Goal: Transaction & Acquisition: Purchase product/service

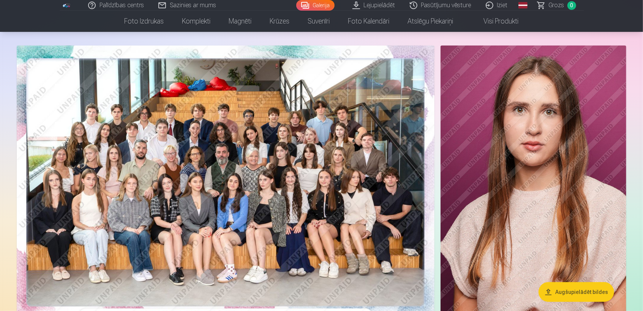
scroll to position [21, 0]
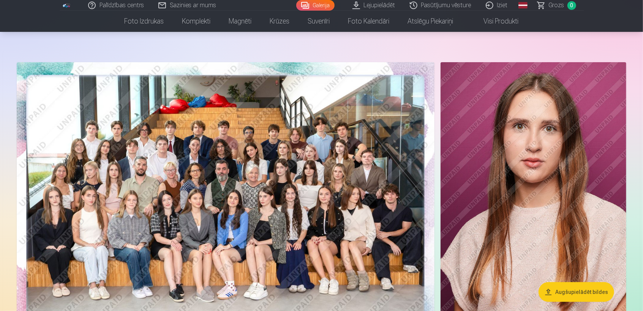
click at [307, 176] on img at bounding box center [226, 201] width 418 height 279
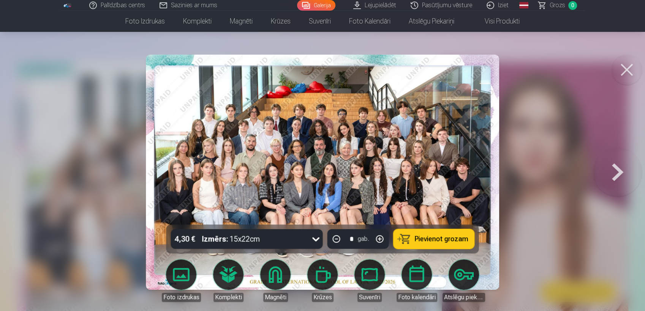
click at [433, 243] on span "Pievienot grozam" at bounding box center [442, 239] width 54 height 7
click at [615, 167] on button at bounding box center [617, 173] width 49 height 90
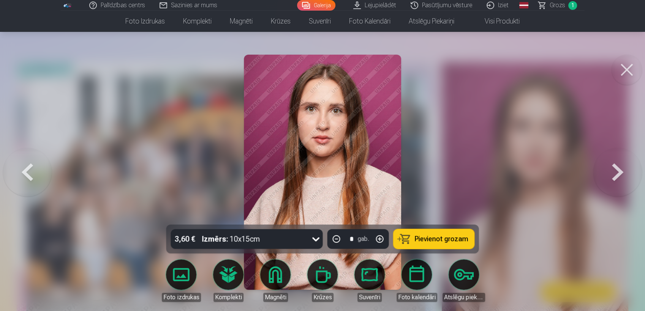
click at [422, 241] on span "Pievienot grozam" at bounding box center [442, 239] width 54 height 7
click at [620, 170] on button at bounding box center [617, 173] width 49 height 90
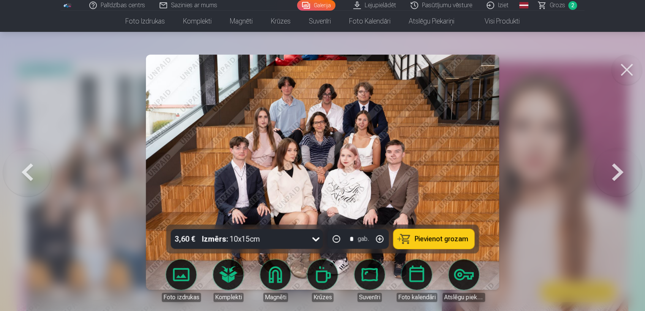
click at [441, 241] on span "Pievienot grozam" at bounding box center [442, 239] width 54 height 7
click at [617, 170] on button at bounding box center [617, 173] width 49 height 90
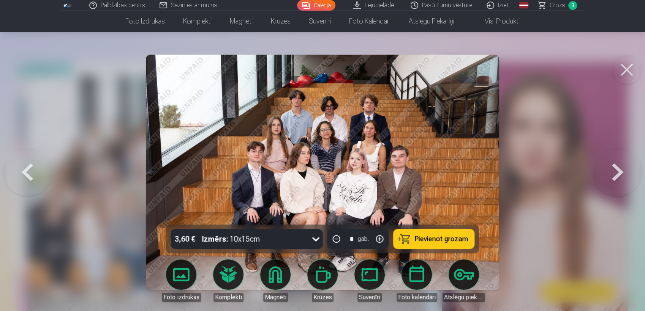
click at [617, 170] on button at bounding box center [617, 173] width 49 height 90
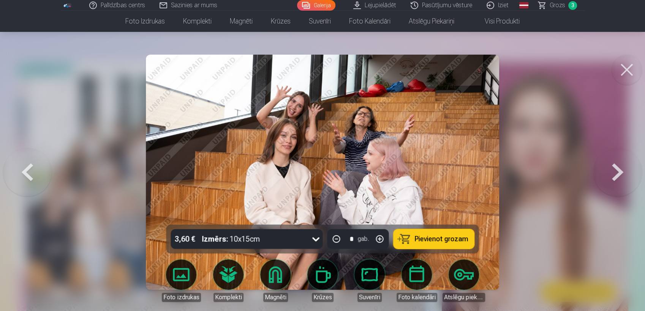
click at [617, 170] on button at bounding box center [617, 173] width 49 height 90
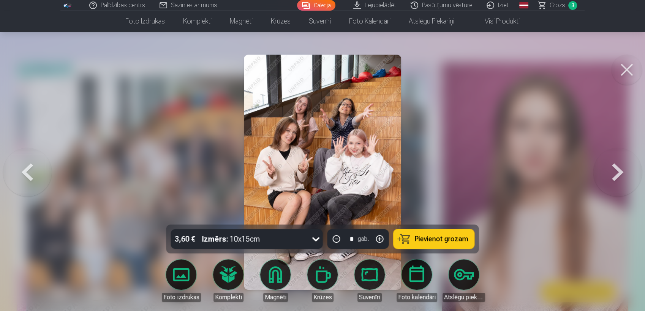
click at [617, 170] on button at bounding box center [617, 173] width 49 height 90
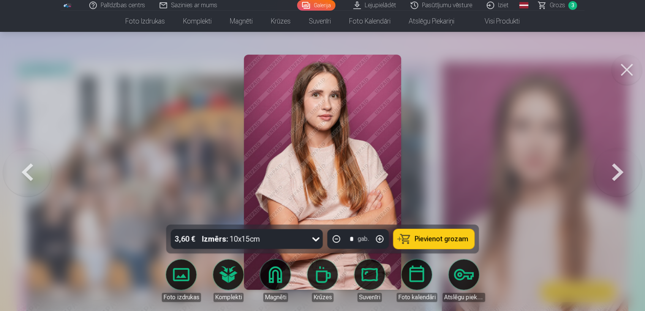
click at [614, 170] on button at bounding box center [617, 173] width 49 height 90
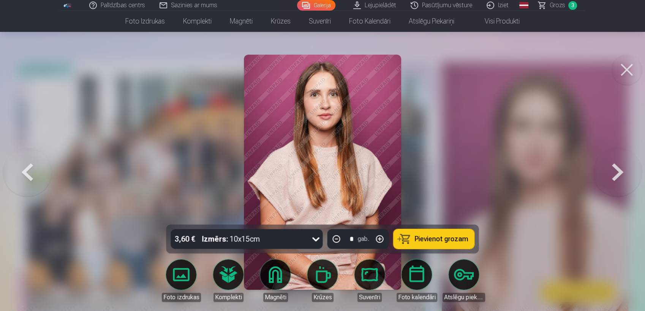
click at [614, 170] on button at bounding box center [617, 173] width 49 height 90
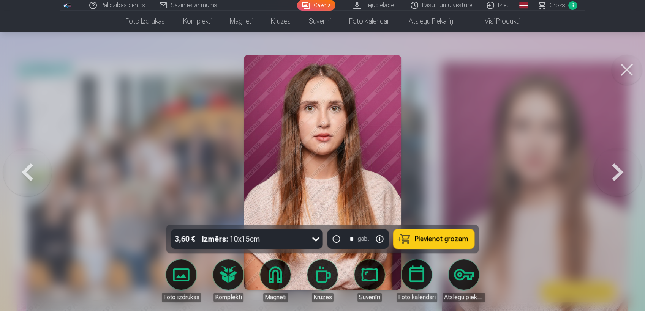
click at [614, 170] on button at bounding box center [617, 173] width 49 height 90
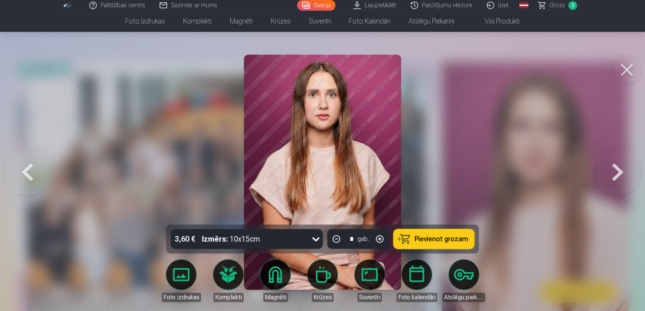
click at [614, 170] on button at bounding box center [617, 173] width 49 height 90
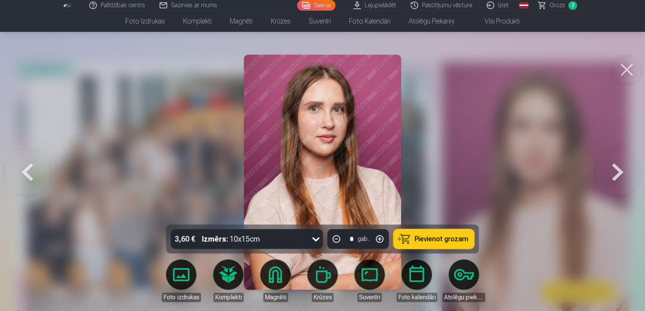
click at [614, 170] on button at bounding box center [617, 173] width 49 height 90
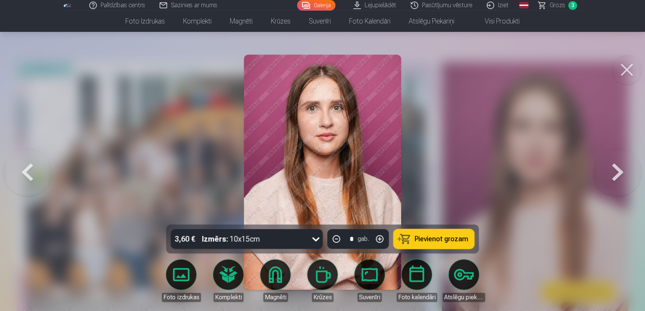
click at [614, 170] on button at bounding box center [617, 173] width 49 height 90
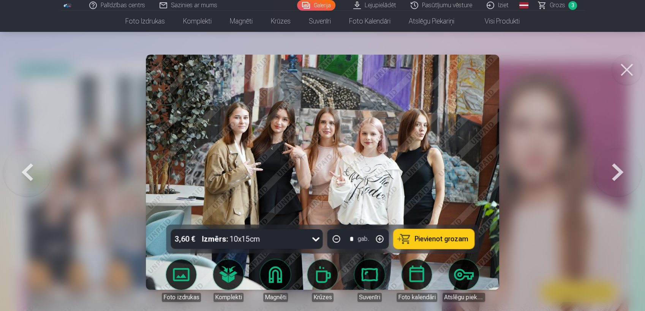
click at [617, 176] on button at bounding box center [617, 173] width 49 height 90
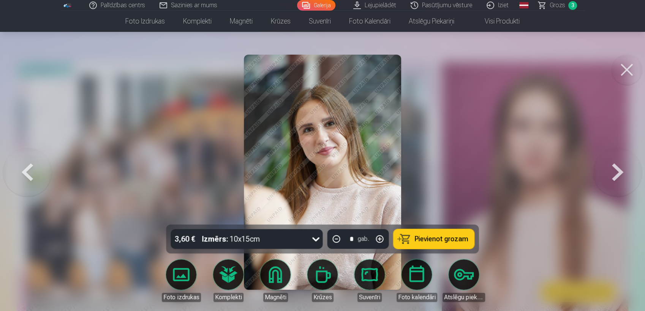
click at [617, 176] on button at bounding box center [617, 173] width 49 height 90
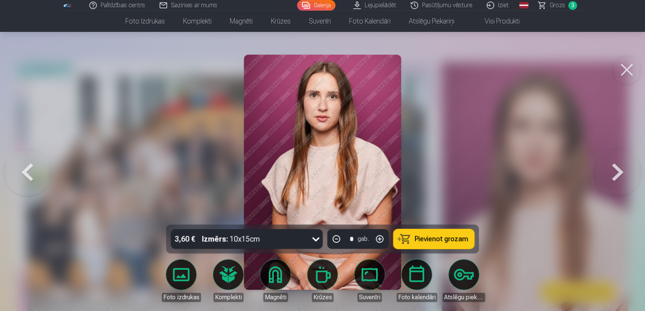
click at [227, 276] on link "Komplekti" at bounding box center [228, 281] width 43 height 43
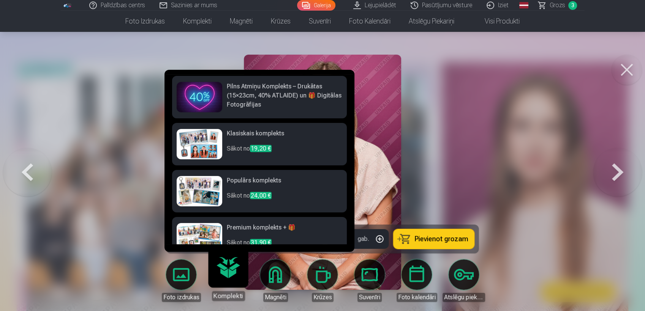
click at [230, 272] on link "Komplekti" at bounding box center [228, 277] width 47 height 47
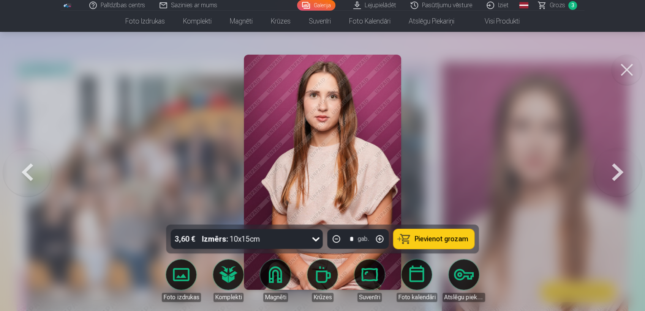
click at [419, 141] on div at bounding box center [322, 155] width 645 height 311
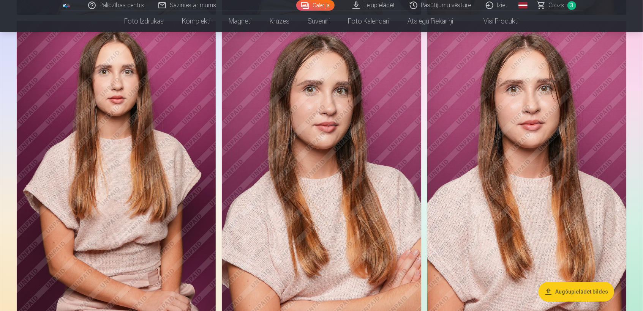
scroll to position [1773, 0]
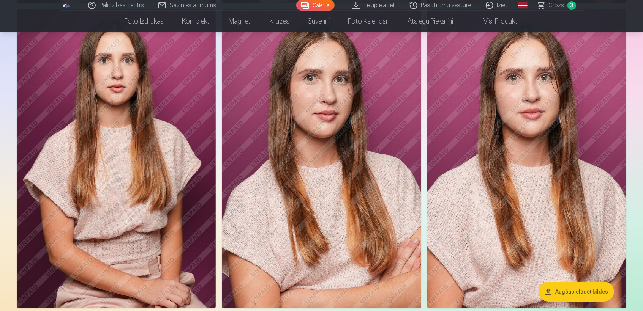
click at [371, 9] on link "Lejupielādēt" at bounding box center [373, 5] width 57 height 11
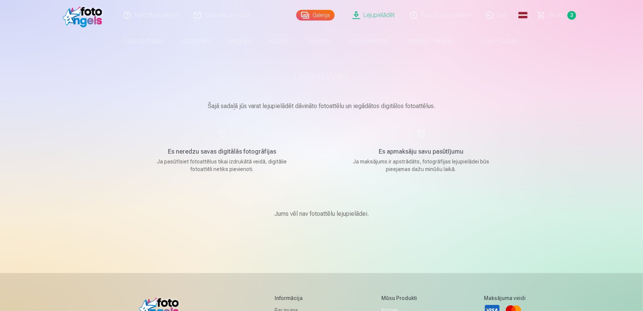
click at [321, 17] on link "Galerija" at bounding box center [315, 15] width 38 height 11
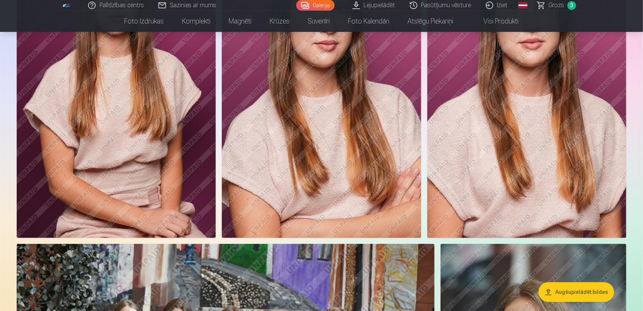
scroll to position [1816, 0]
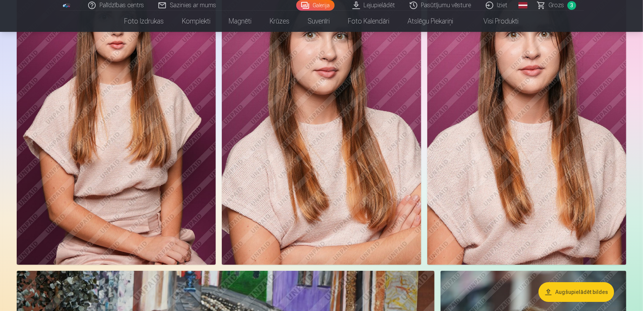
click at [369, 137] on img at bounding box center [321, 115] width 199 height 299
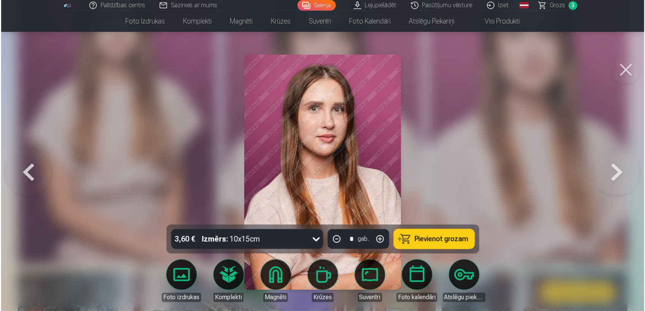
scroll to position [1820, 0]
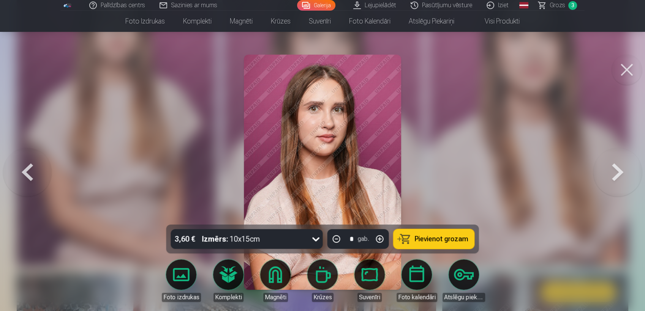
click at [429, 237] on span "Pievienot grozam" at bounding box center [442, 239] width 54 height 7
click at [624, 179] on button at bounding box center [617, 173] width 49 height 90
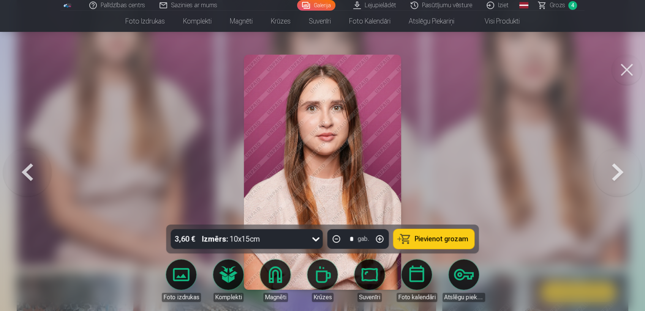
click at [624, 179] on button at bounding box center [617, 173] width 49 height 90
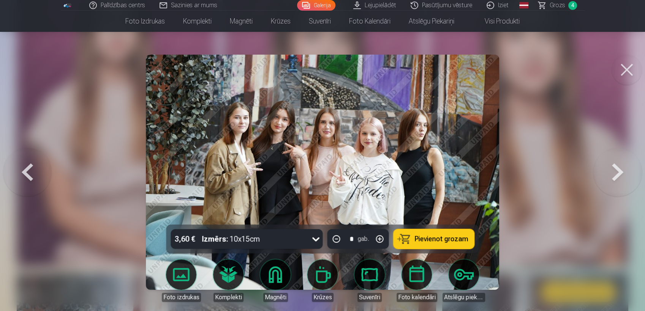
click at [28, 172] on button at bounding box center [27, 173] width 49 height 90
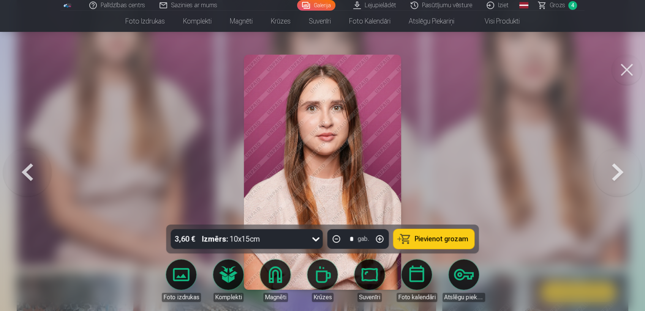
click at [28, 172] on button at bounding box center [27, 173] width 49 height 90
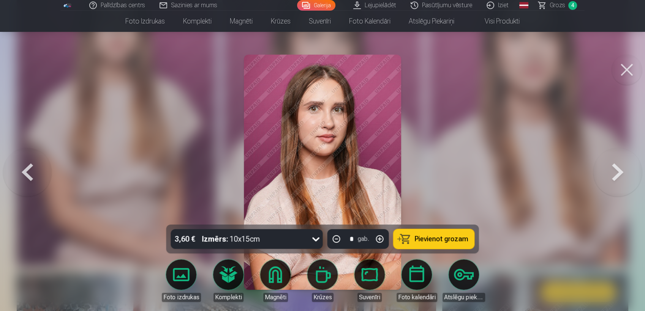
click at [28, 172] on button at bounding box center [27, 173] width 49 height 90
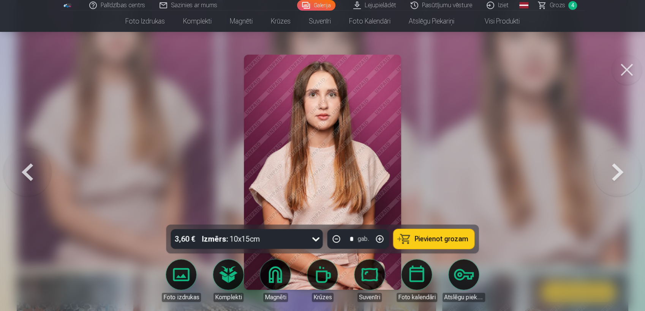
click at [28, 172] on button at bounding box center [27, 173] width 49 height 90
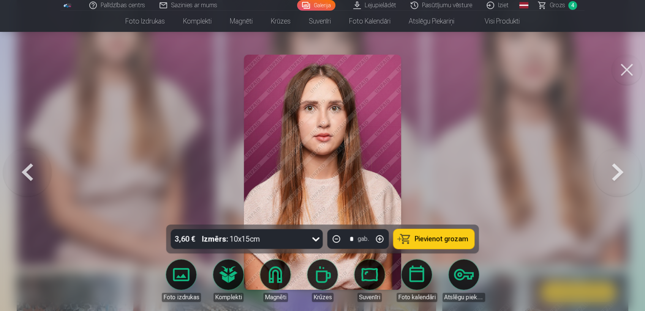
click at [27, 174] on button at bounding box center [27, 173] width 49 height 90
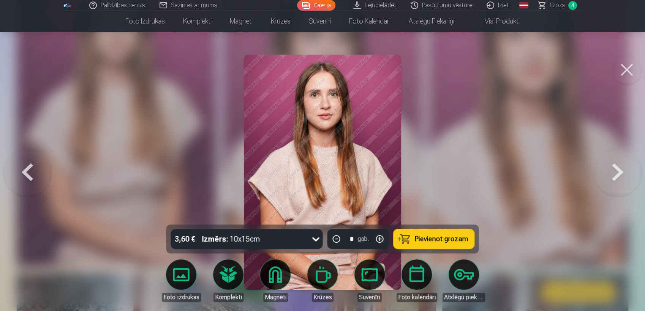
click at [27, 174] on button at bounding box center [27, 173] width 49 height 90
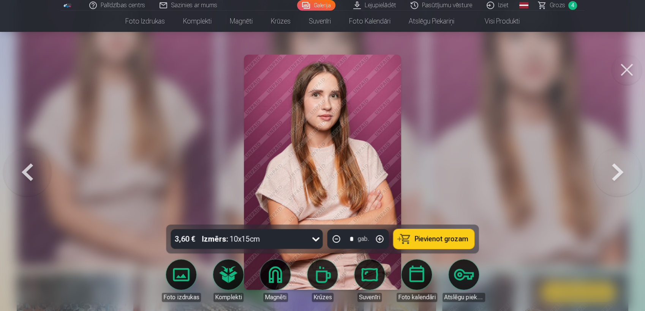
click at [27, 174] on button at bounding box center [27, 173] width 49 height 90
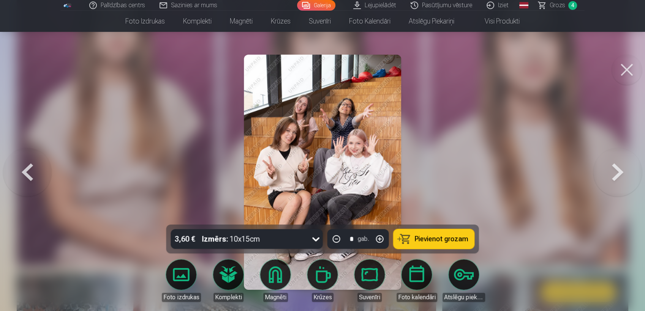
click at [619, 172] on button at bounding box center [617, 173] width 49 height 90
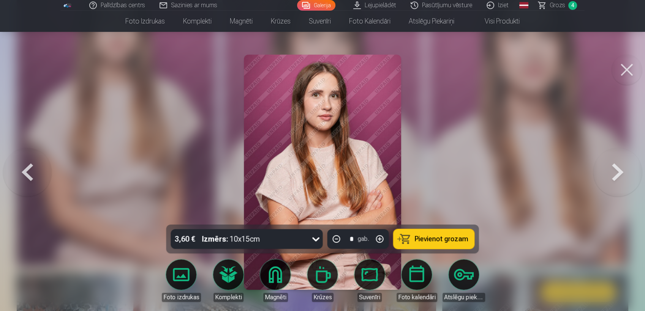
click at [619, 172] on button at bounding box center [617, 173] width 49 height 90
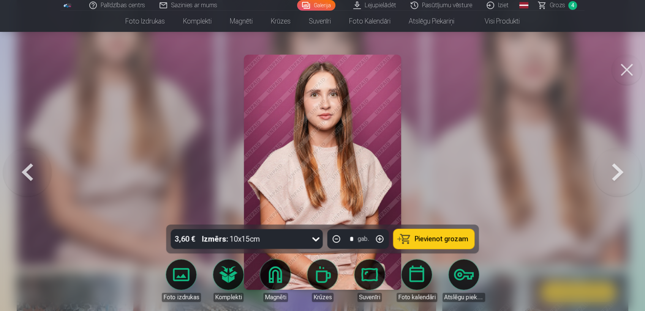
click at [619, 172] on button at bounding box center [617, 173] width 49 height 90
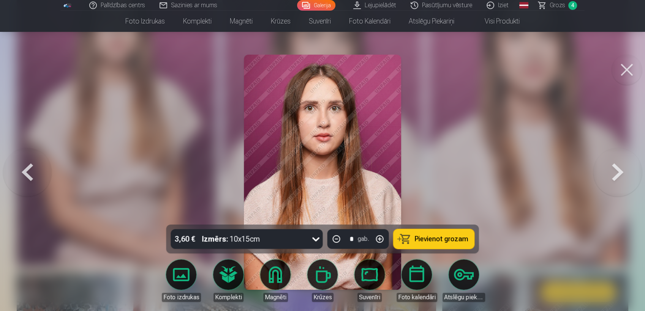
click at [619, 172] on button at bounding box center [617, 173] width 49 height 90
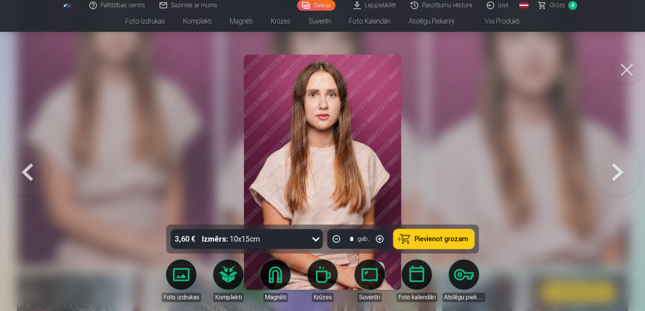
click at [619, 172] on button at bounding box center [617, 173] width 49 height 90
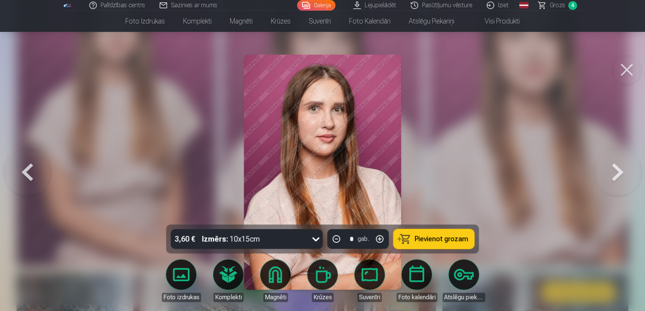
click at [619, 172] on button at bounding box center [617, 173] width 49 height 90
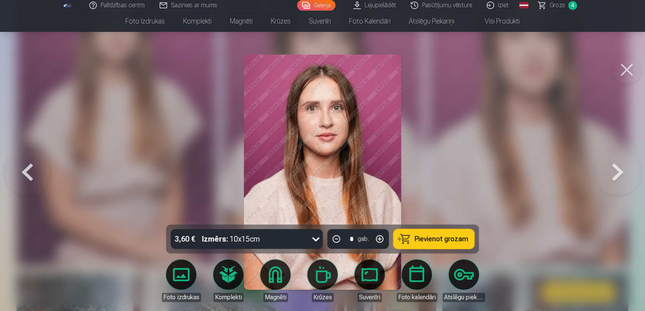
click at [619, 172] on button at bounding box center [617, 173] width 49 height 90
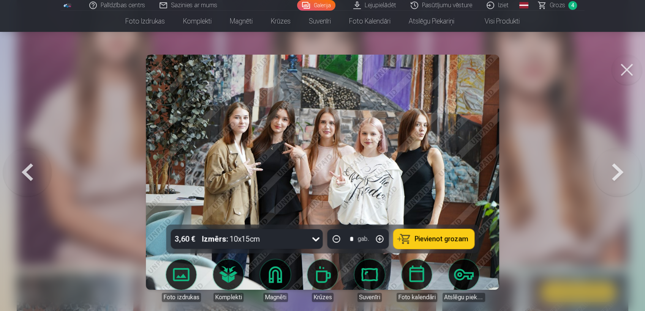
click at [619, 172] on button at bounding box center [617, 173] width 49 height 90
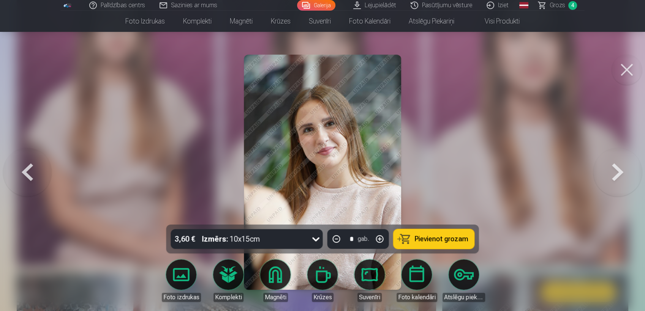
click at [619, 172] on button at bounding box center [617, 173] width 49 height 90
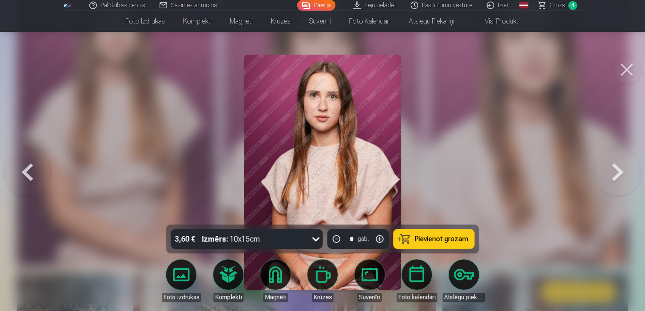
click at [619, 172] on button at bounding box center [617, 173] width 49 height 90
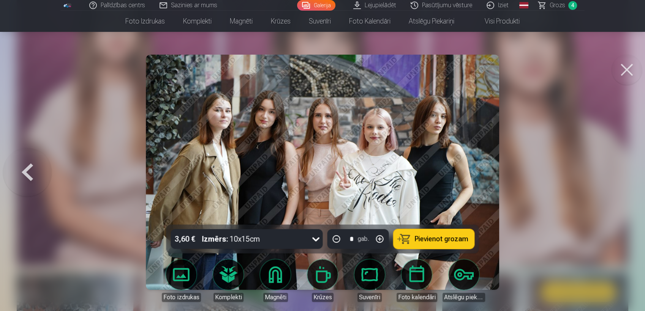
click at [619, 172] on div at bounding box center [322, 155] width 645 height 311
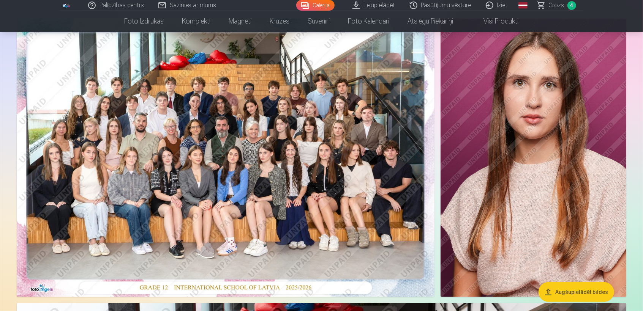
scroll to position [76, 0]
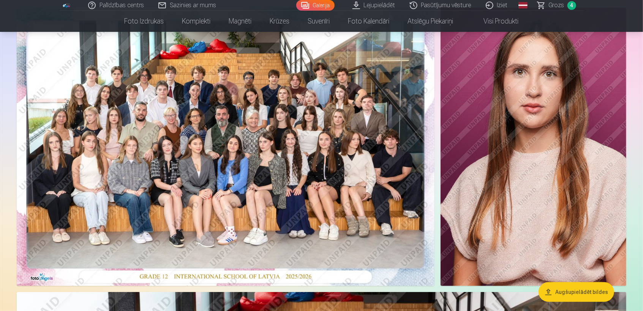
click at [289, 134] on img at bounding box center [226, 147] width 418 height 279
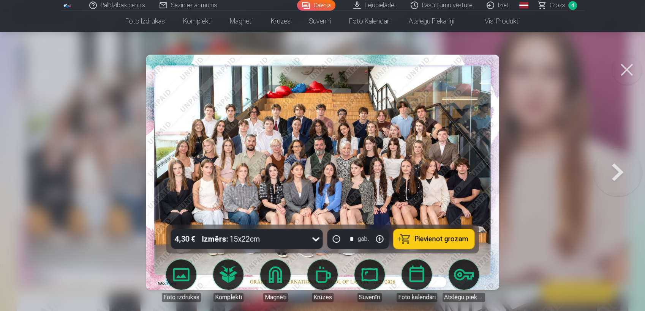
click at [557, 143] on div at bounding box center [322, 155] width 645 height 311
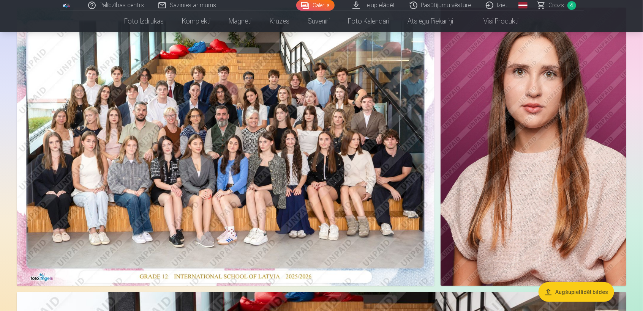
click at [551, 5] on span "Grozs" at bounding box center [557, 5] width 16 height 9
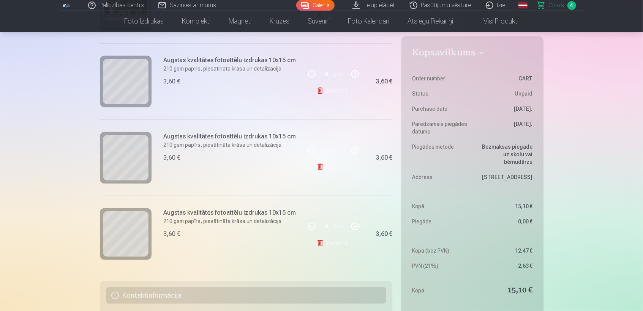
scroll to position [228, 0]
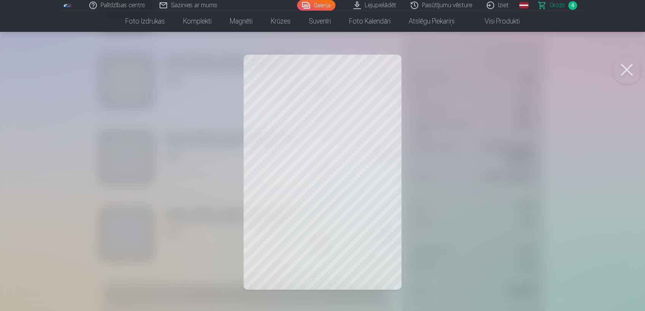
click at [629, 65] on button at bounding box center [626, 70] width 30 height 30
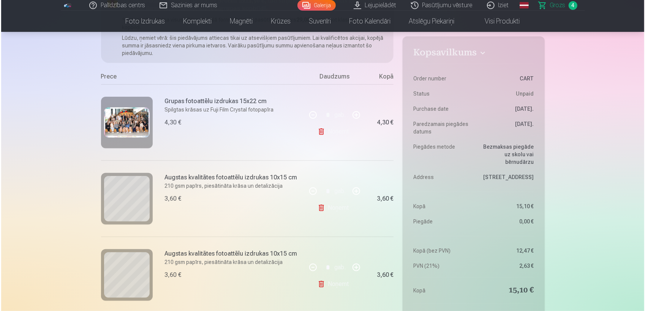
scroll to position [100, 0]
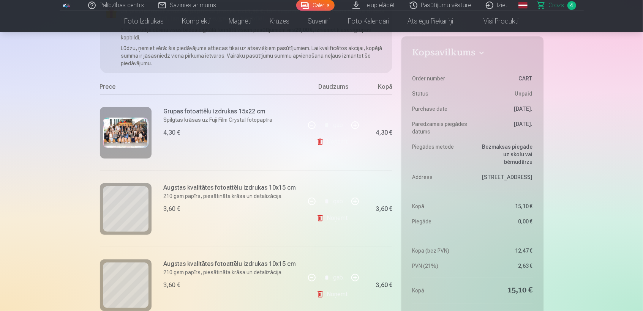
click at [135, 130] on img at bounding box center [126, 133] width 46 height 30
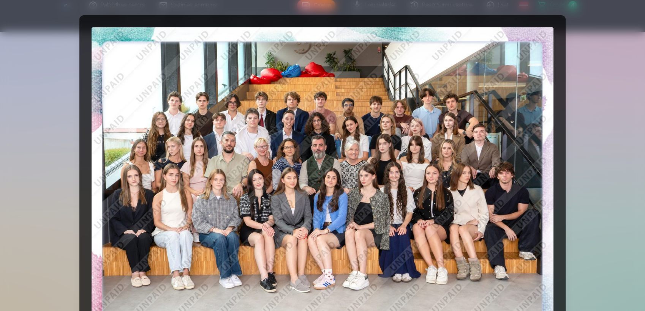
scroll to position [24, 0]
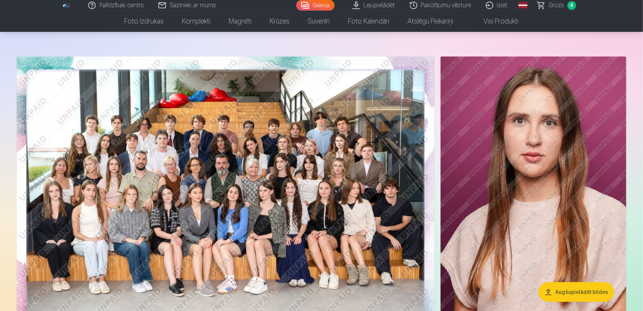
scroll to position [33, 0]
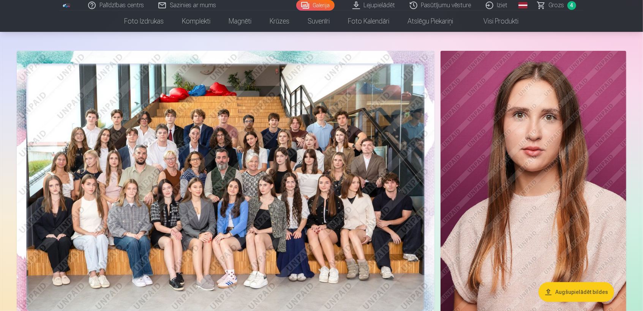
click at [317, 8] on link "Galerija" at bounding box center [315, 5] width 38 height 11
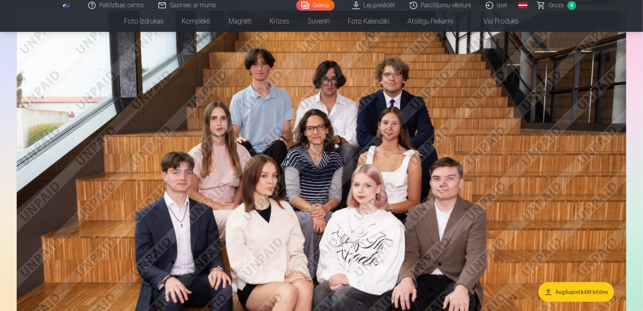
scroll to position [363, 0]
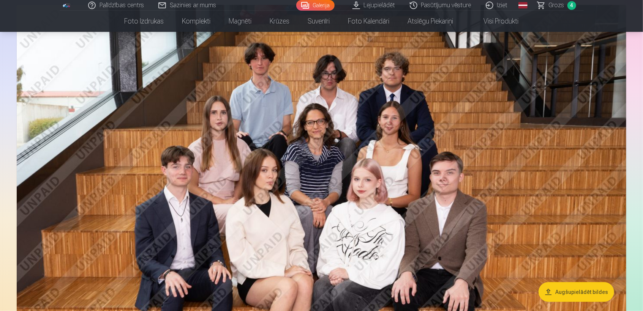
click at [561, 5] on span "Grozs" at bounding box center [557, 5] width 16 height 9
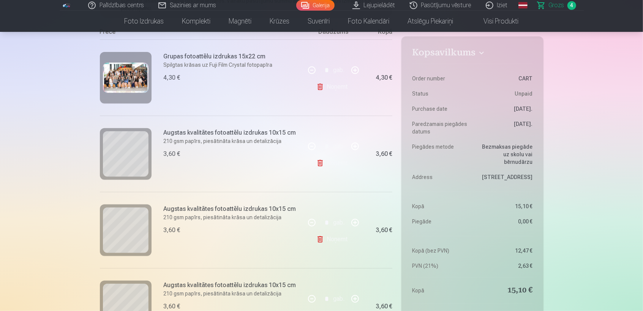
scroll to position [162, 0]
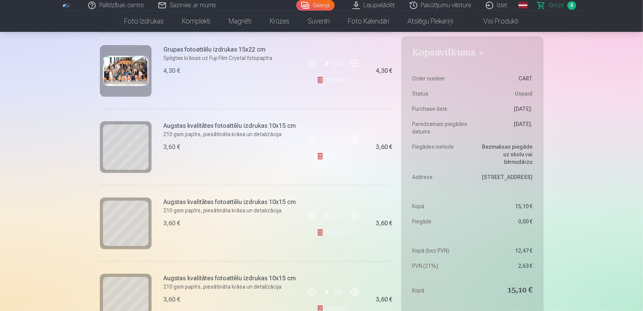
click at [320, 6] on link "Galerija" at bounding box center [315, 5] width 38 height 11
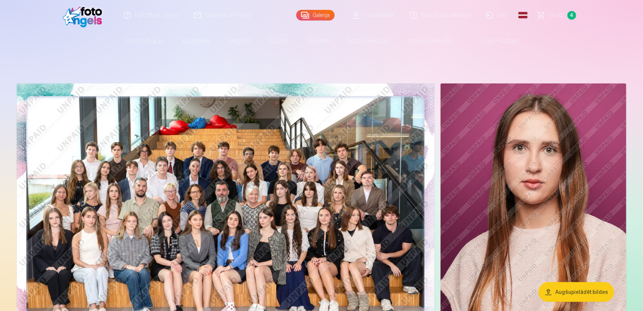
click at [287, 175] on img at bounding box center [226, 223] width 418 height 279
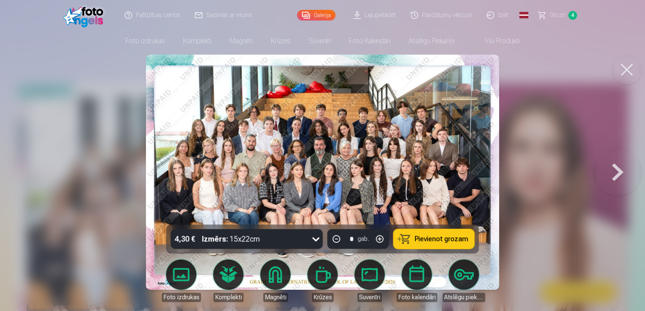
click at [614, 172] on button at bounding box center [617, 173] width 49 height 90
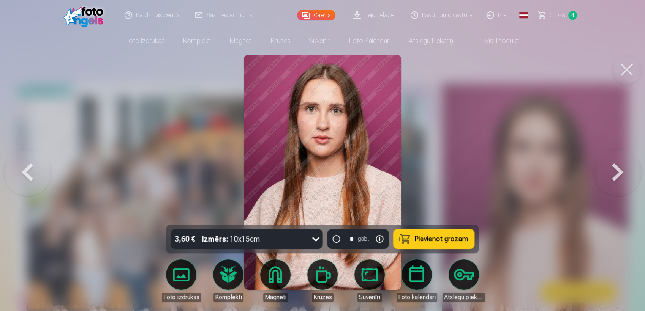
click at [614, 172] on button at bounding box center [617, 173] width 49 height 90
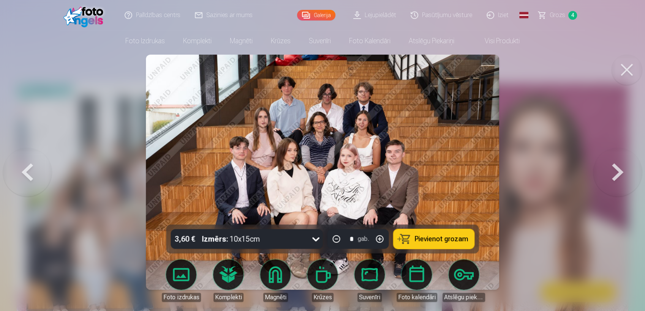
click at [614, 172] on button at bounding box center [617, 173] width 49 height 90
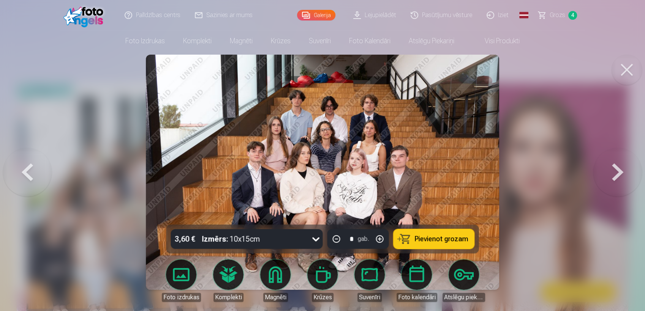
click at [614, 172] on button at bounding box center [617, 173] width 49 height 90
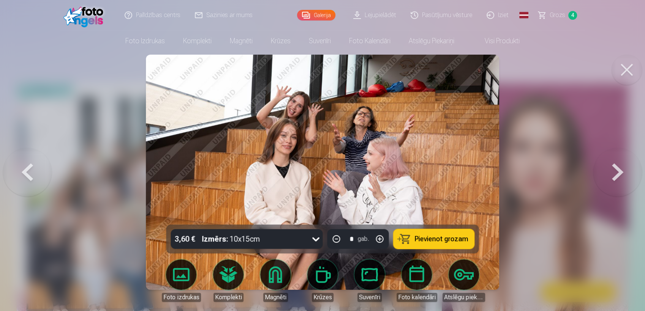
click at [614, 172] on button at bounding box center [617, 173] width 49 height 90
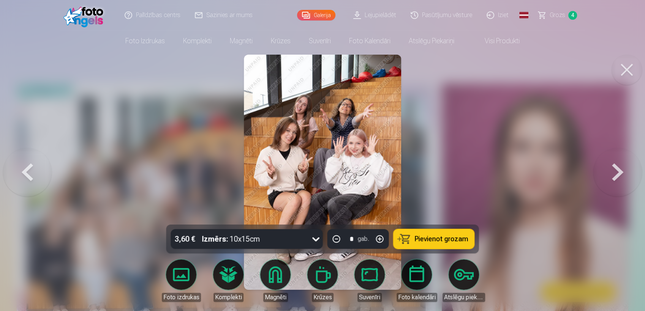
click at [614, 172] on button at bounding box center [617, 173] width 49 height 90
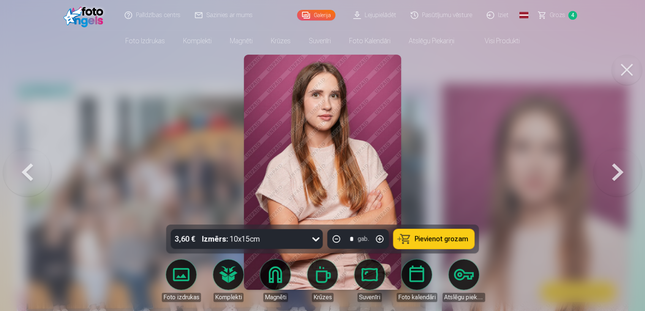
click at [614, 172] on button at bounding box center [617, 173] width 49 height 90
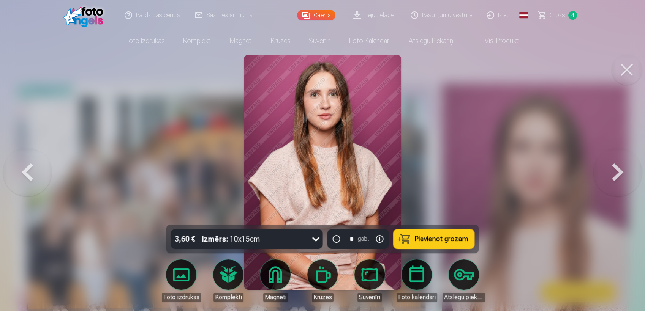
click at [617, 173] on button at bounding box center [617, 173] width 49 height 90
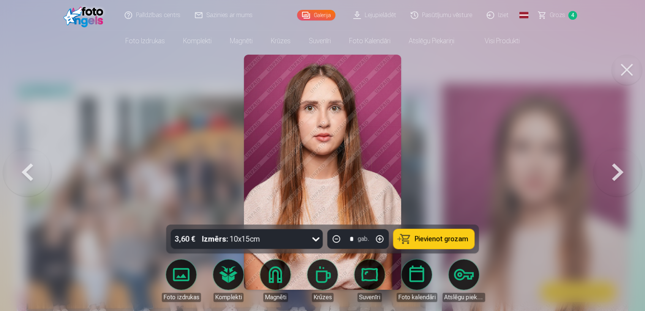
click at [617, 173] on button at bounding box center [617, 173] width 49 height 90
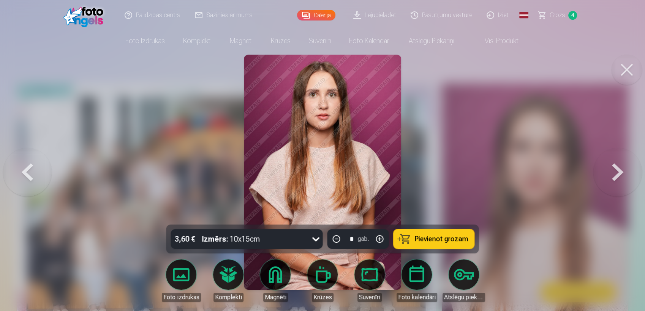
click at [617, 175] on button at bounding box center [617, 173] width 49 height 90
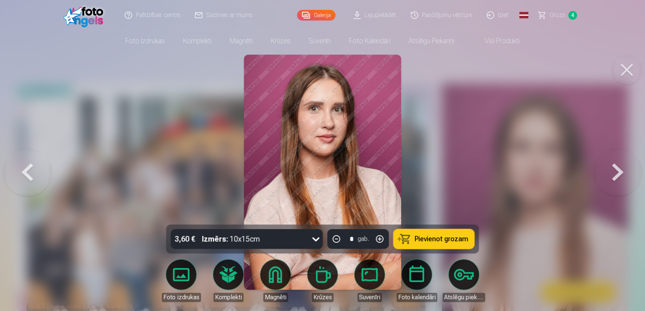
click at [616, 178] on button at bounding box center [617, 173] width 49 height 90
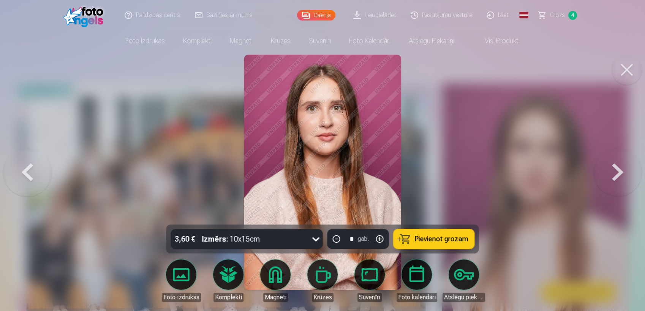
click at [616, 178] on button at bounding box center [617, 173] width 49 height 90
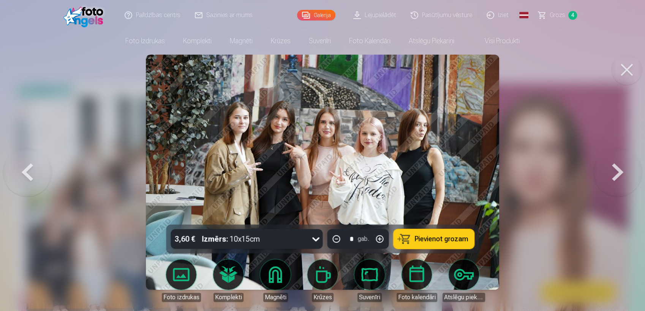
click at [618, 178] on button at bounding box center [617, 173] width 49 height 90
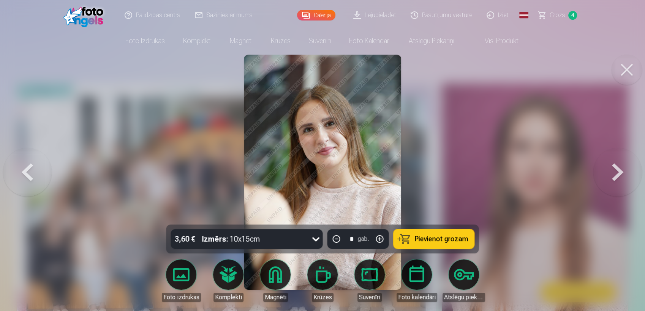
click at [618, 178] on button at bounding box center [617, 173] width 49 height 90
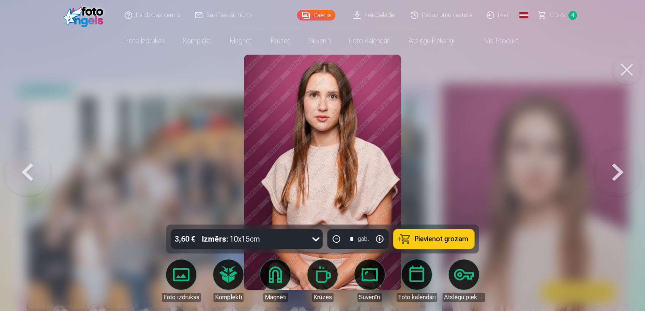
click at [33, 171] on button at bounding box center [27, 173] width 49 height 90
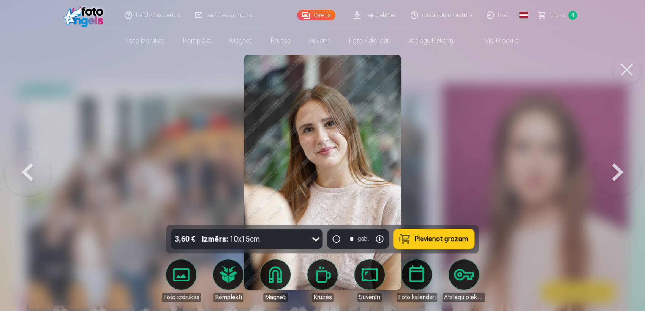
click at [613, 169] on button at bounding box center [617, 173] width 49 height 90
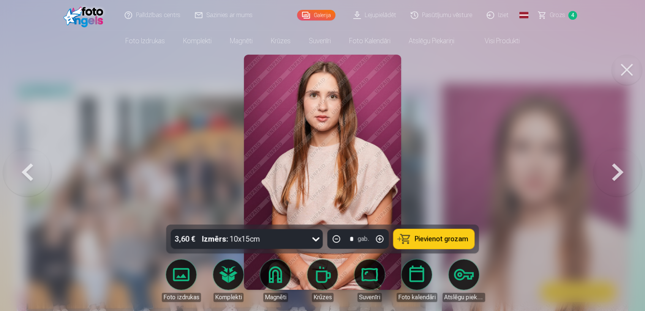
click at [613, 169] on button at bounding box center [617, 173] width 49 height 90
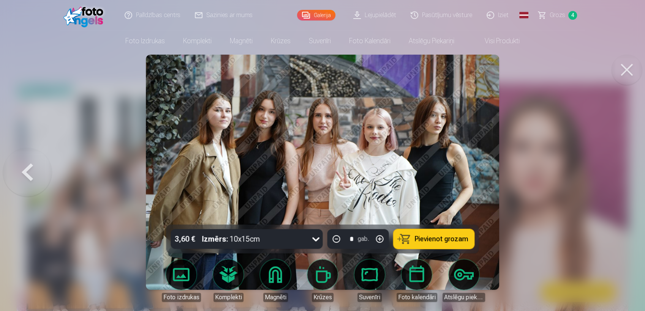
click at [629, 70] on button at bounding box center [626, 70] width 30 height 30
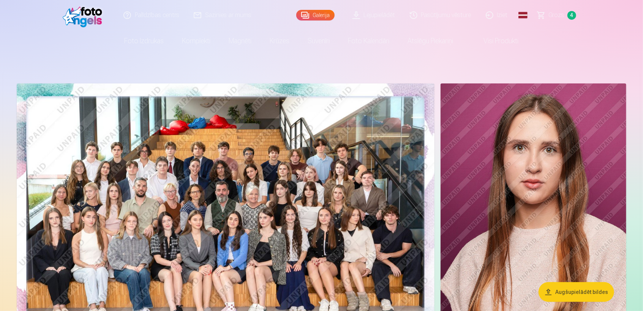
click at [553, 11] on span "Grozs" at bounding box center [557, 15] width 16 height 9
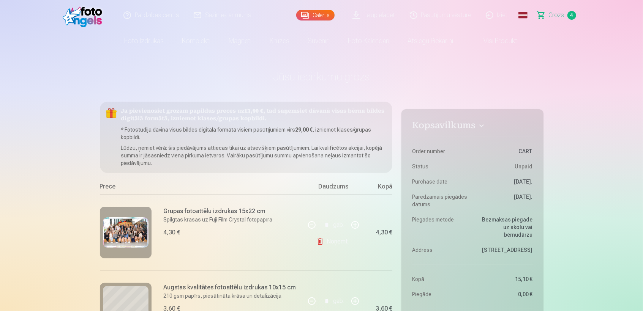
click at [319, 241] on link "Noņemt" at bounding box center [333, 241] width 35 height 15
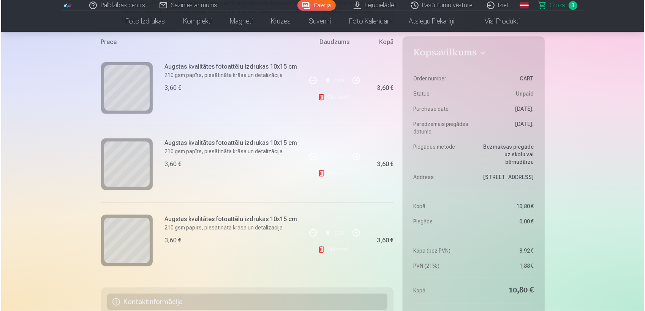
scroll to position [148, 0]
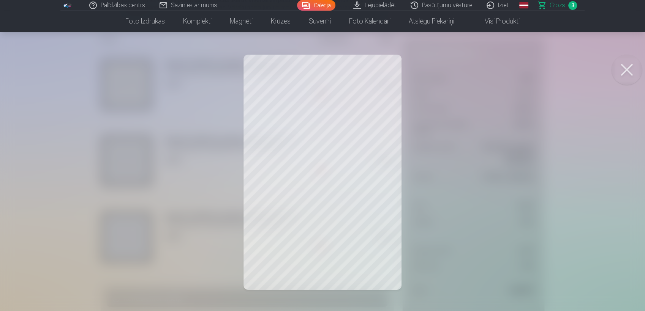
click at [626, 65] on button at bounding box center [626, 70] width 30 height 30
click at [630, 64] on button at bounding box center [626, 70] width 30 height 30
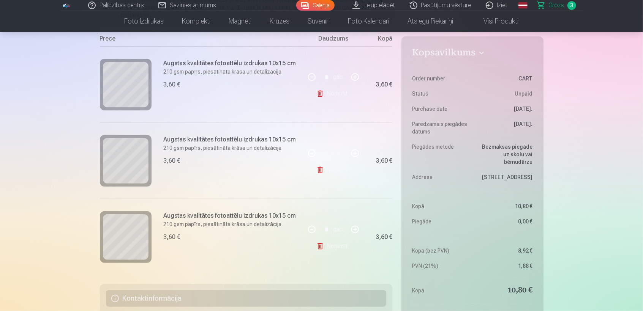
click at [320, 93] on link "Noņemt" at bounding box center [333, 93] width 35 height 15
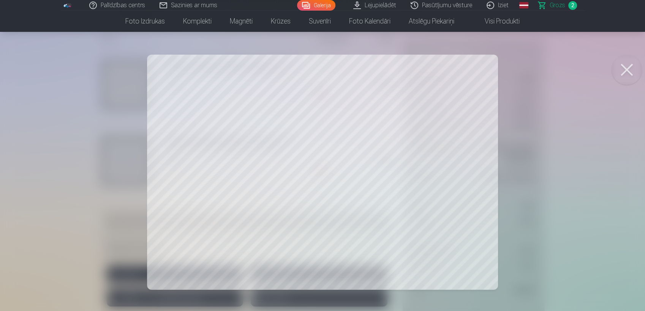
click at [552, 6] on span "Grozs" at bounding box center [557, 5] width 16 height 9
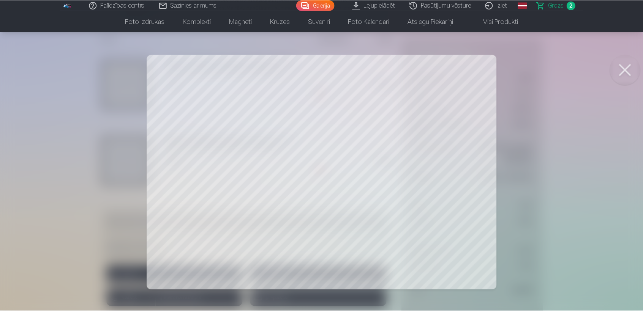
scroll to position [0, 0]
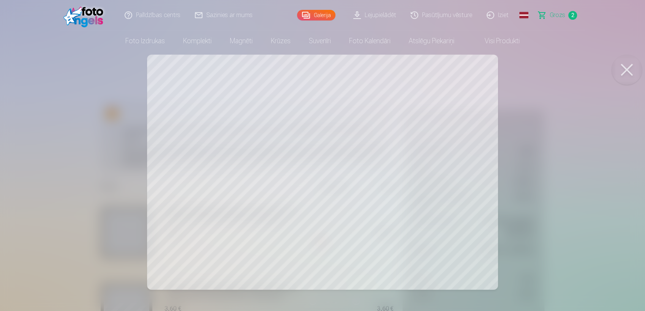
click at [555, 16] on span "Grozs" at bounding box center [557, 15] width 16 height 9
click at [557, 14] on span "Grozs" at bounding box center [557, 15] width 16 height 9
click at [626, 67] on button at bounding box center [626, 70] width 30 height 30
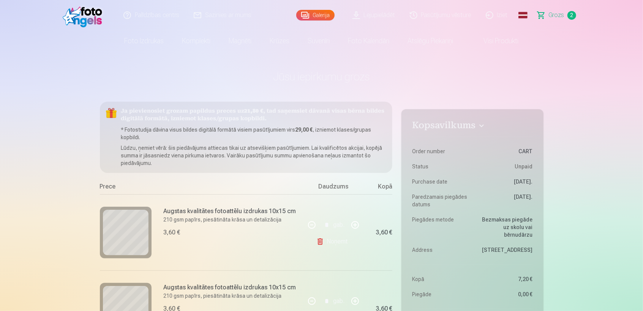
click at [558, 15] on span "Grozs" at bounding box center [557, 15] width 16 height 9
click at [334, 242] on link "Noņemt" at bounding box center [333, 241] width 35 height 15
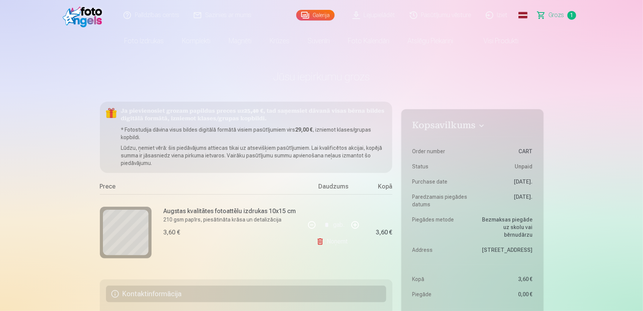
click at [488, 45] on link "Visi produkti" at bounding box center [494, 40] width 65 height 21
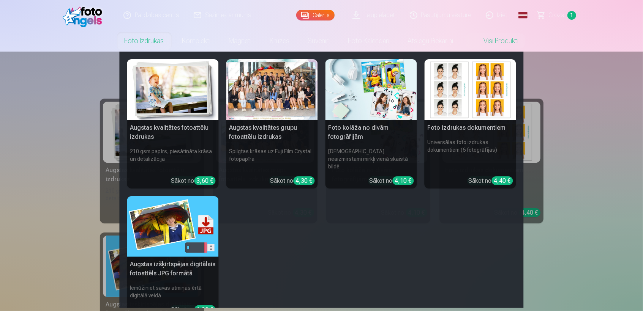
click at [261, 93] on div at bounding box center [271, 89] width 91 height 61
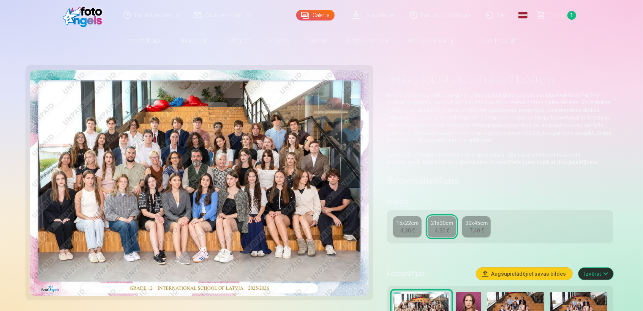
click at [329, 20] on link "Galerija" at bounding box center [315, 15] width 38 height 11
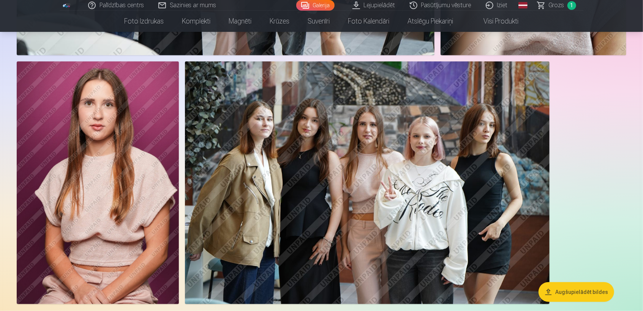
scroll to position [2311, 0]
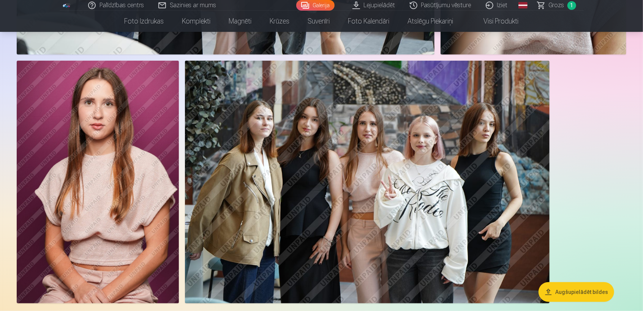
click at [126, 209] on img at bounding box center [98, 182] width 162 height 243
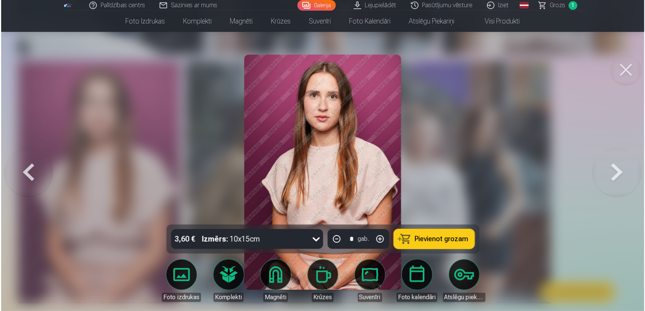
scroll to position [2316, 0]
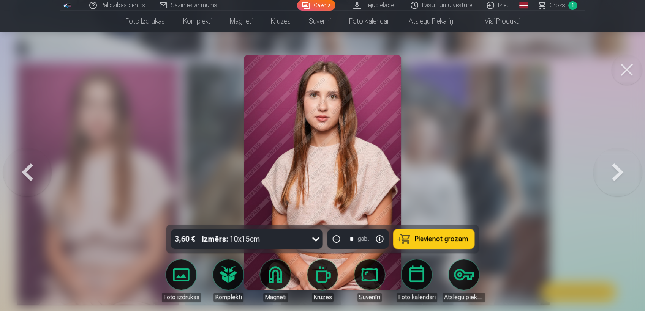
click at [430, 231] on button "Pievienot grozam" at bounding box center [433, 239] width 81 height 20
click at [626, 70] on button at bounding box center [626, 70] width 30 height 30
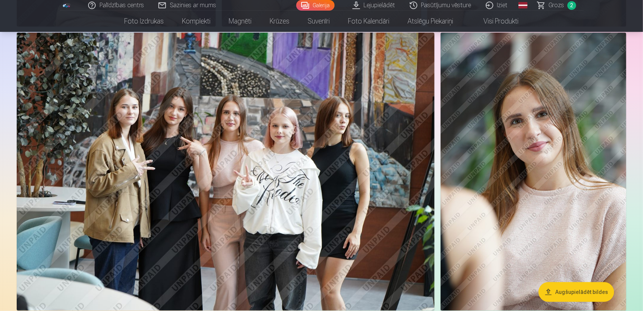
scroll to position [2075, 0]
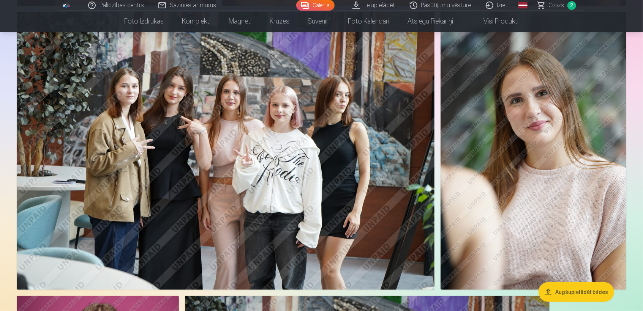
click at [244, 148] on img at bounding box center [226, 151] width 418 height 278
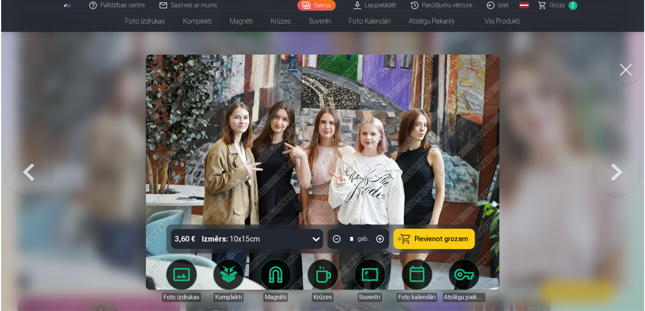
scroll to position [2080, 0]
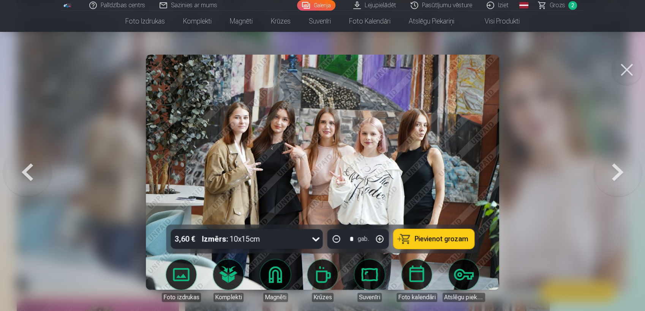
click at [420, 238] on span "Pievienot grozam" at bounding box center [442, 239] width 54 height 7
click at [626, 170] on button at bounding box center [617, 173] width 49 height 90
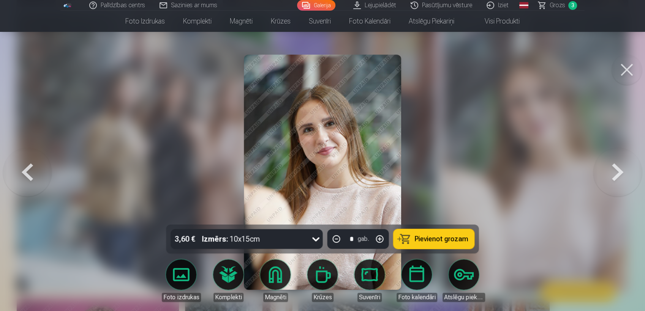
click at [626, 170] on button at bounding box center [617, 173] width 49 height 90
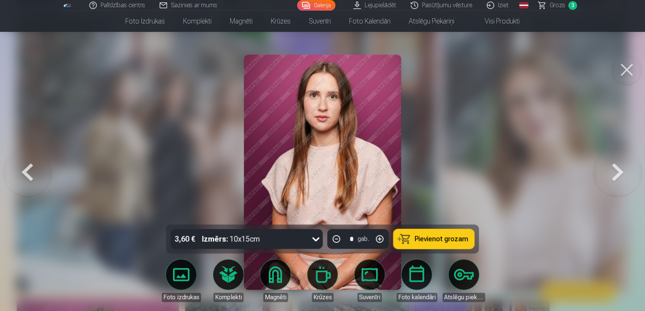
click at [626, 171] on button at bounding box center [617, 173] width 49 height 90
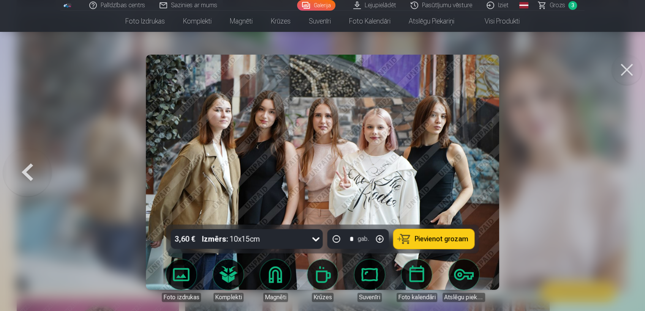
click at [33, 168] on button at bounding box center [27, 173] width 49 height 90
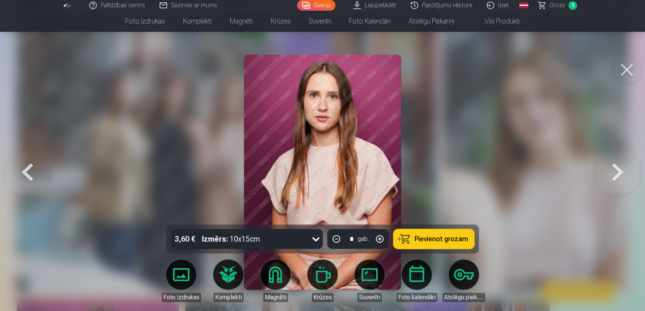
click at [33, 168] on button at bounding box center [27, 173] width 49 height 90
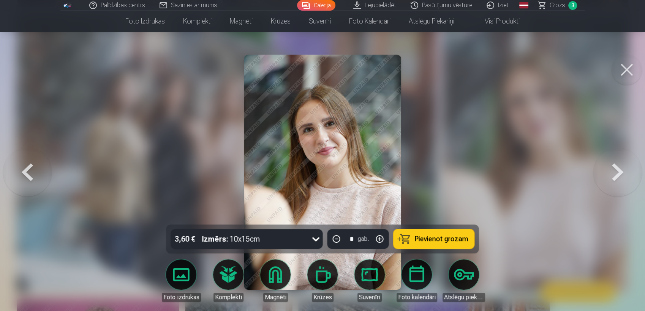
click at [33, 168] on button at bounding box center [27, 173] width 49 height 90
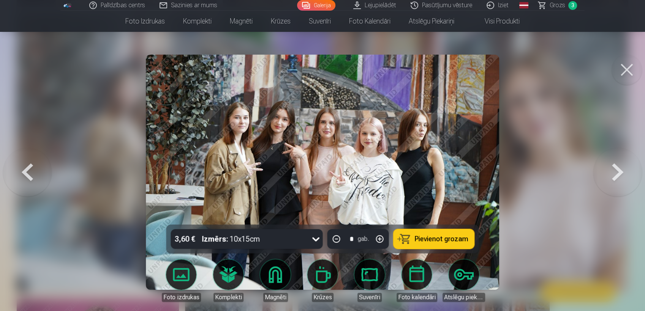
click at [36, 162] on button at bounding box center [27, 173] width 49 height 90
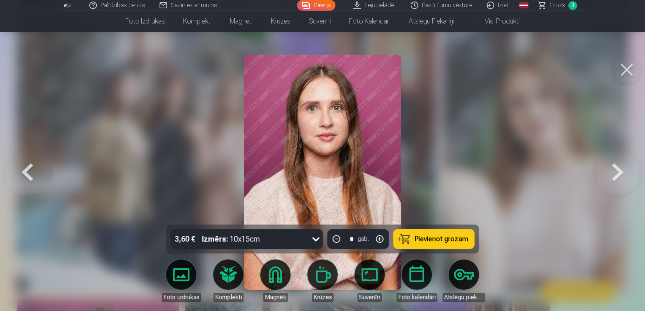
click at [36, 162] on button at bounding box center [27, 173] width 49 height 90
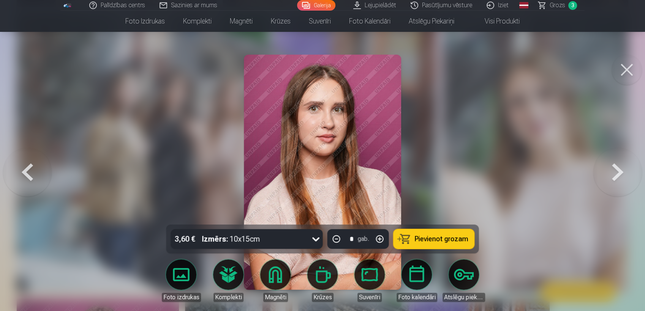
click at [36, 162] on button at bounding box center [27, 173] width 49 height 90
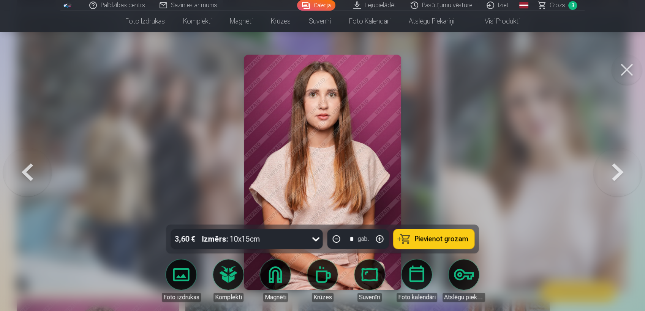
click at [36, 162] on button at bounding box center [27, 173] width 49 height 90
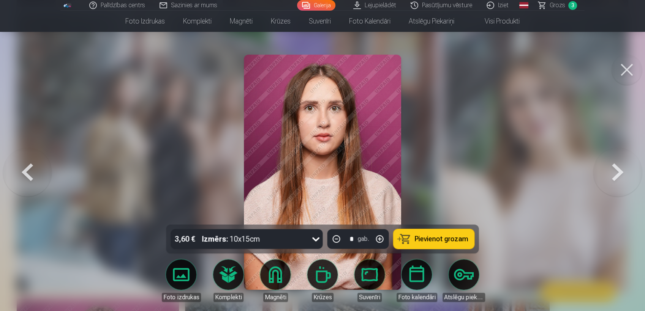
click at [36, 162] on button at bounding box center [27, 173] width 49 height 90
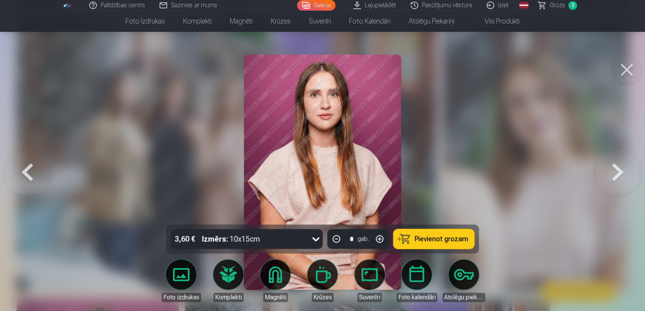
click at [36, 162] on button at bounding box center [27, 173] width 49 height 90
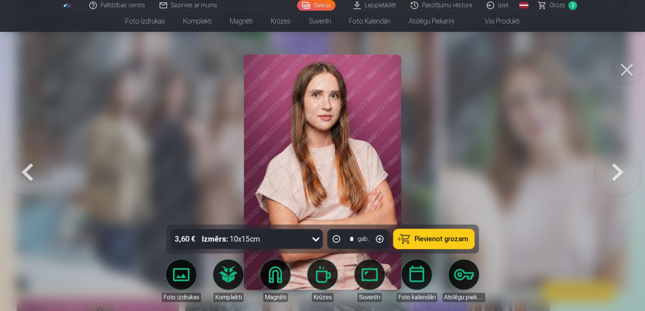
click at [36, 162] on button at bounding box center [27, 173] width 49 height 90
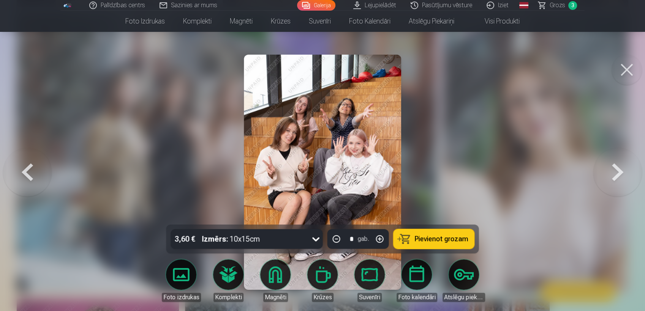
click at [36, 162] on button at bounding box center [27, 173] width 49 height 90
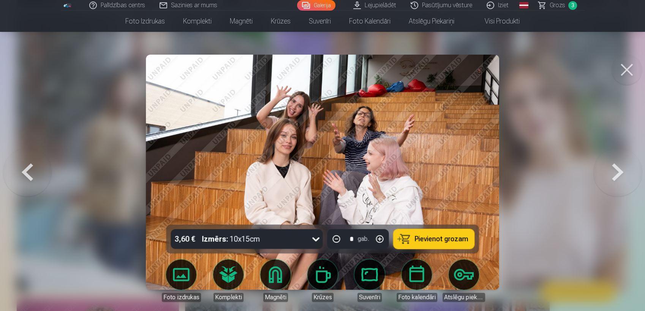
click at [36, 162] on button at bounding box center [27, 173] width 49 height 90
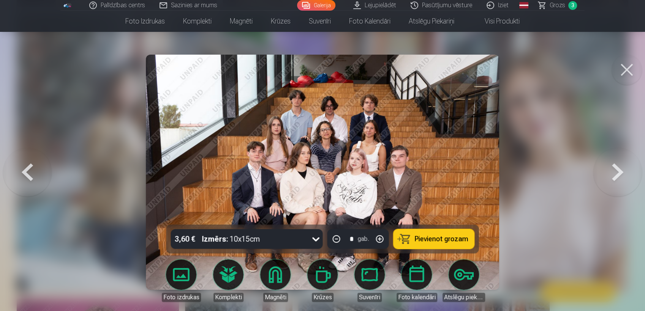
click at [36, 162] on button at bounding box center [27, 173] width 49 height 90
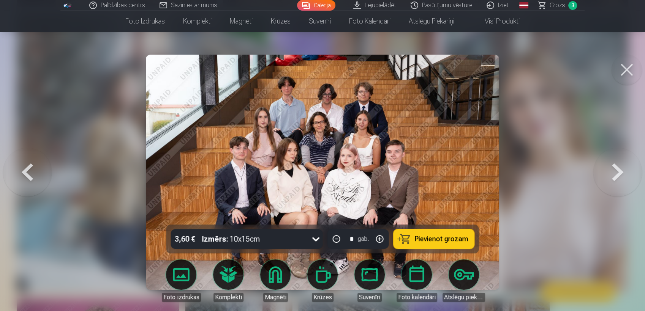
click at [36, 162] on button at bounding box center [27, 173] width 49 height 90
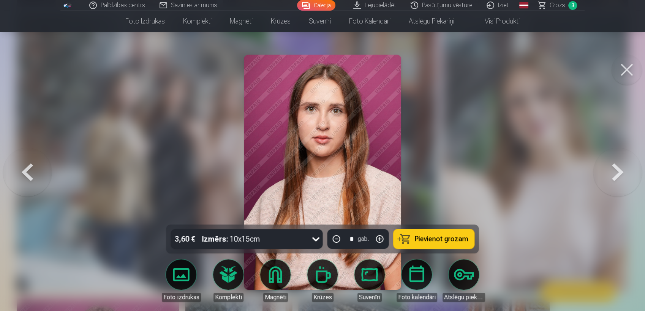
click at [36, 162] on button at bounding box center [27, 173] width 49 height 90
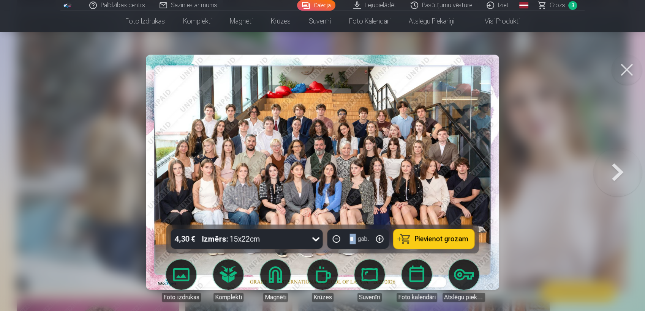
click at [36, 162] on div at bounding box center [322, 155] width 645 height 311
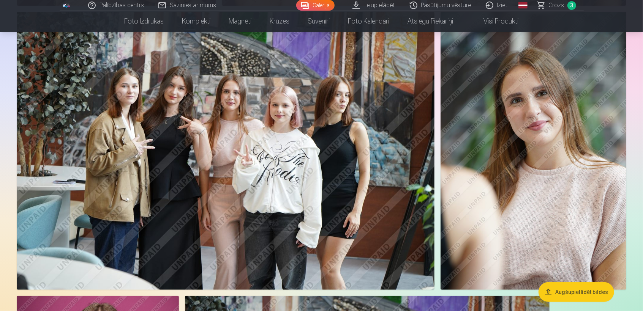
click at [36, 162] on img at bounding box center [226, 151] width 418 height 278
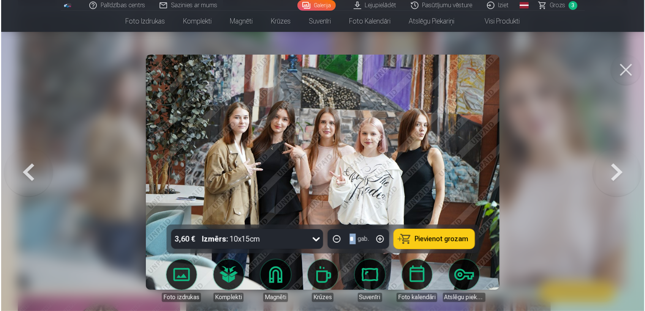
scroll to position [2080, 0]
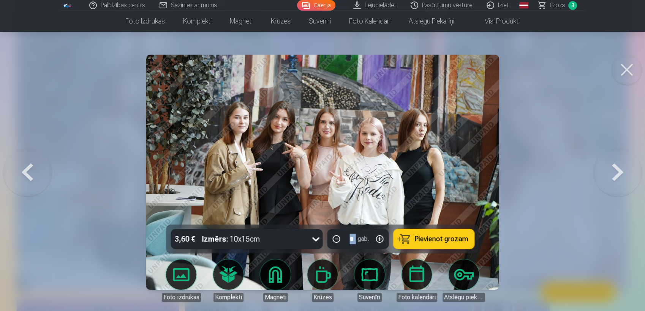
click at [553, 5] on span "Grozs" at bounding box center [557, 5] width 16 height 9
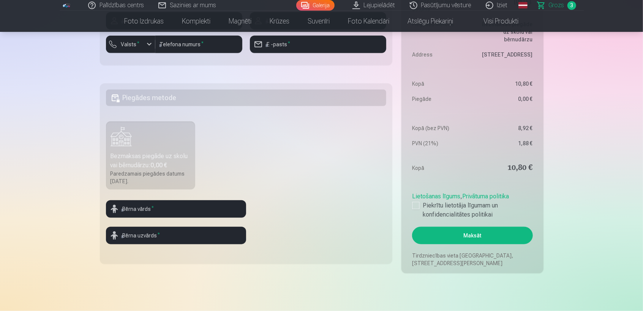
scroll to position [485, 0]
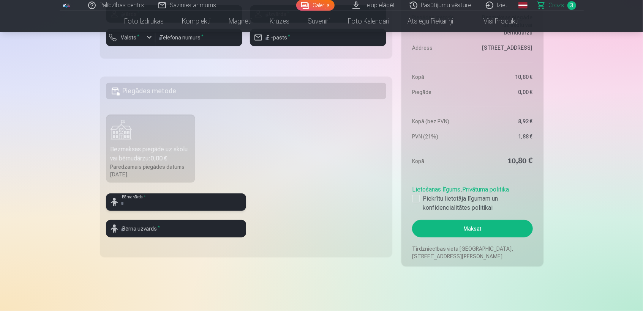
click at [171, 199] on input "text" at bounding box center [176, 202] width 140 height 17
type input "*"
type input "******"
click at [161, 228] on input "text" at bounding box center [176, 228] width 140 height 17
type input "******"
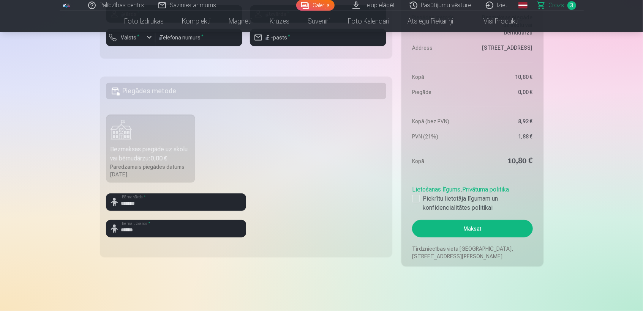
click at [344, 235] on fieldset "Piegādes metode Bezmaksas piegāde uz skolu vai bērnudārzu : 0,00 € Paredzamais …" at bounding box center [246, 167] width 293 height 181
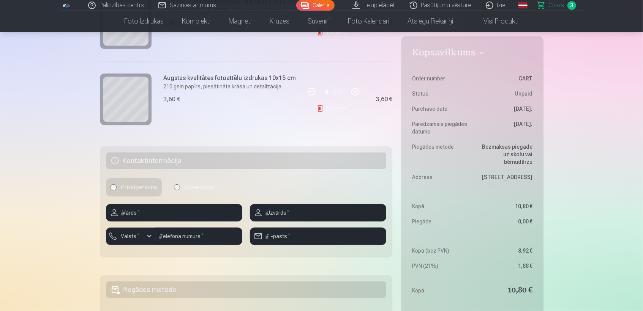
scroll to position [306, 0]
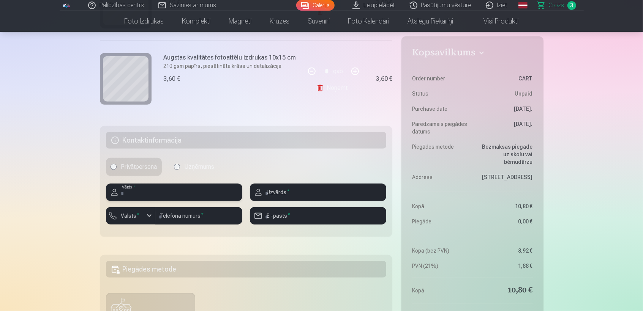
click at [142, 193] on input "text" at bounding box center [174, 192] width 136 height 17
type input "********"
type input "**********"
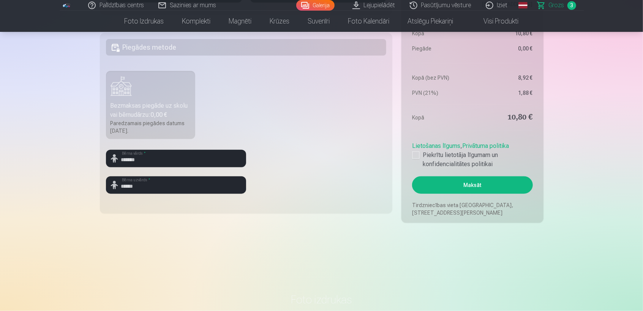
scroll to position [535, 0]
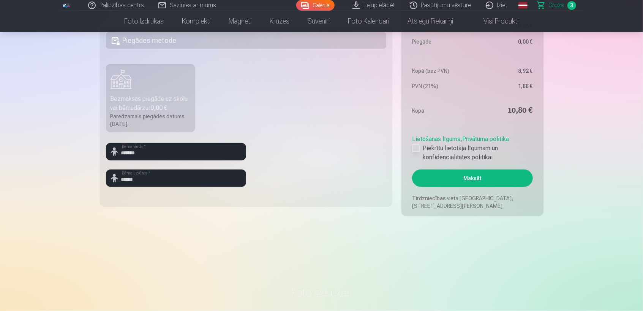
click at [416, 148] on div at bounding box center [416, 149] width 8 height 8
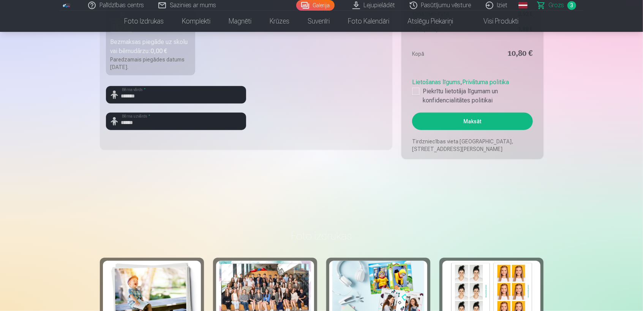
scroll to position [539, 0]
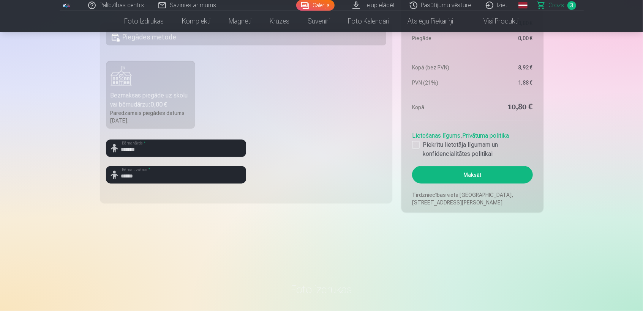
click at [502, 175] on button "Maksāt" at bounding box center [472, 174] width 120 height 17
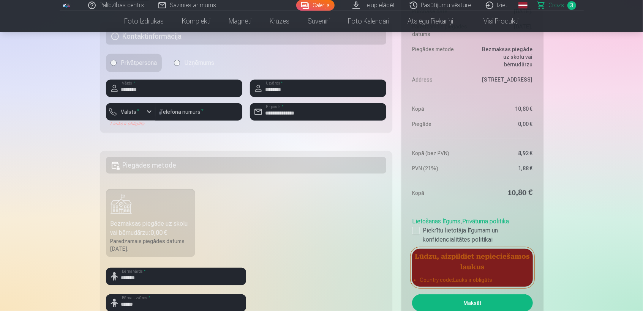
scroll to position [370, 0]
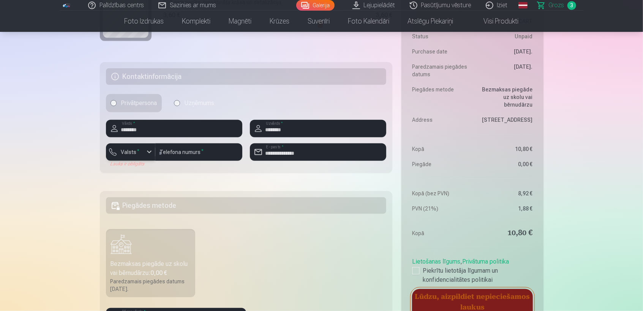
click at [150, 153] on div "button" at bounding box center [149, 152] width 9 height 9
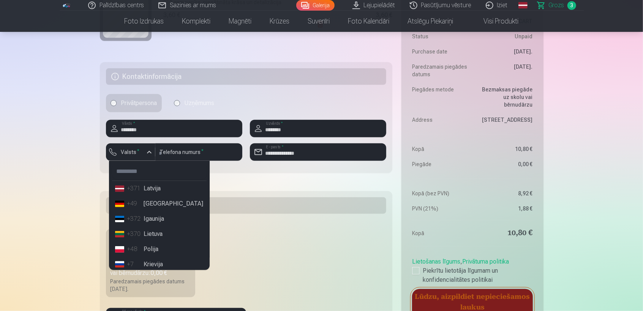
click at [151, 190] on li "+371 Latvija" at bounding box center [159, 188] width 95 height 15
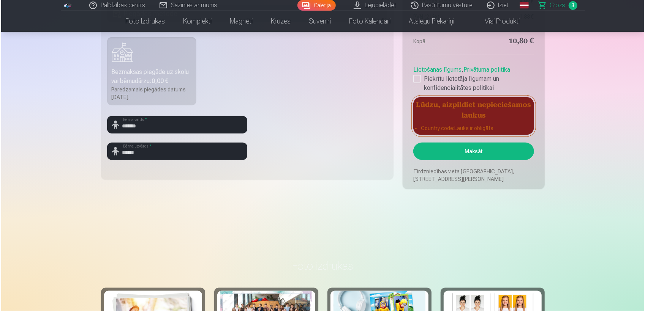
scroll to position [576, 0]
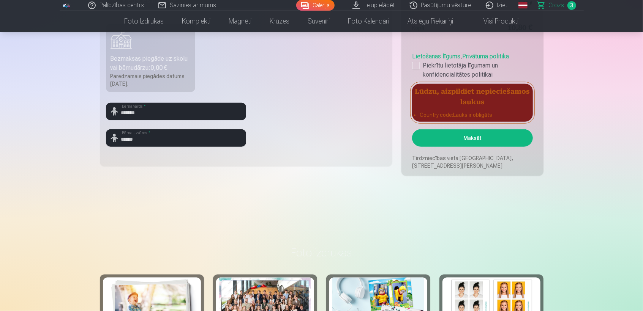
click at [496, 134] on button "Maksāt" at bounding box center [472, 137] width 120 height 17
